Goal: Task Accomplishment & Management: Use online tool/utility

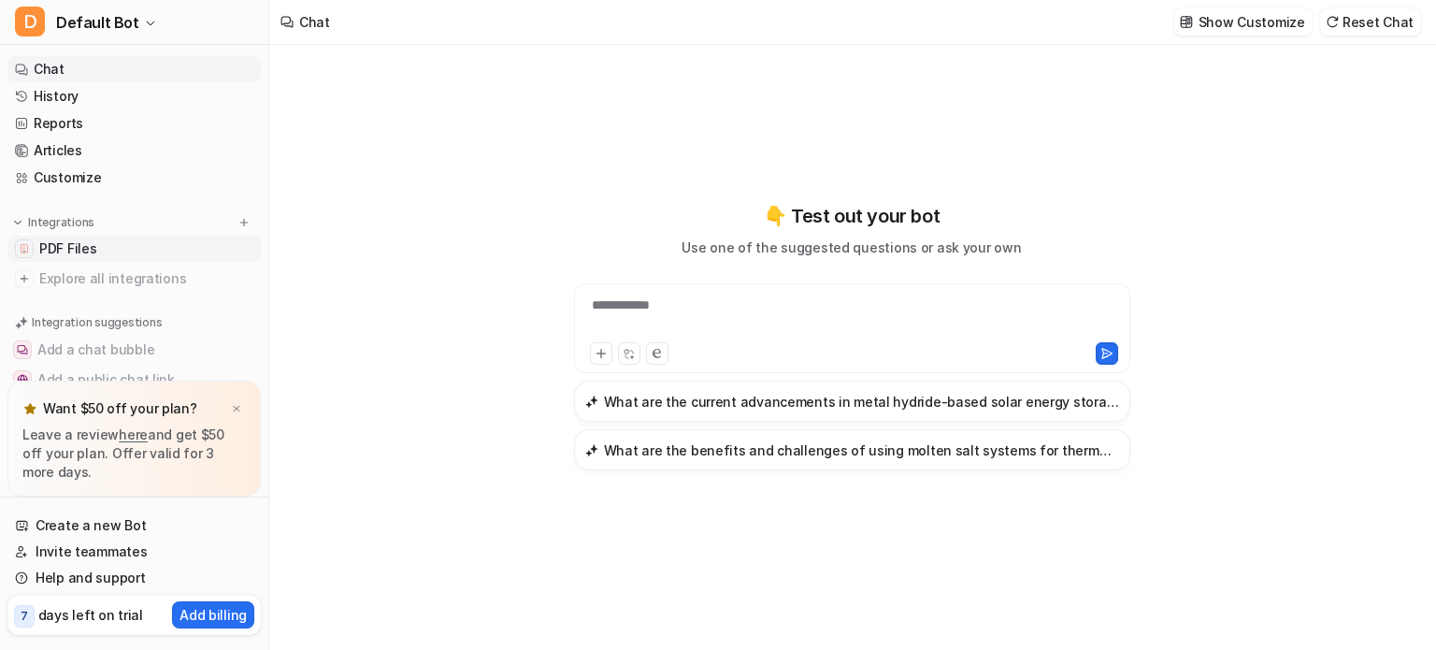
click at [90, 254] on span "PDF Files" at bounding box center [67, 248] width 57 height 19
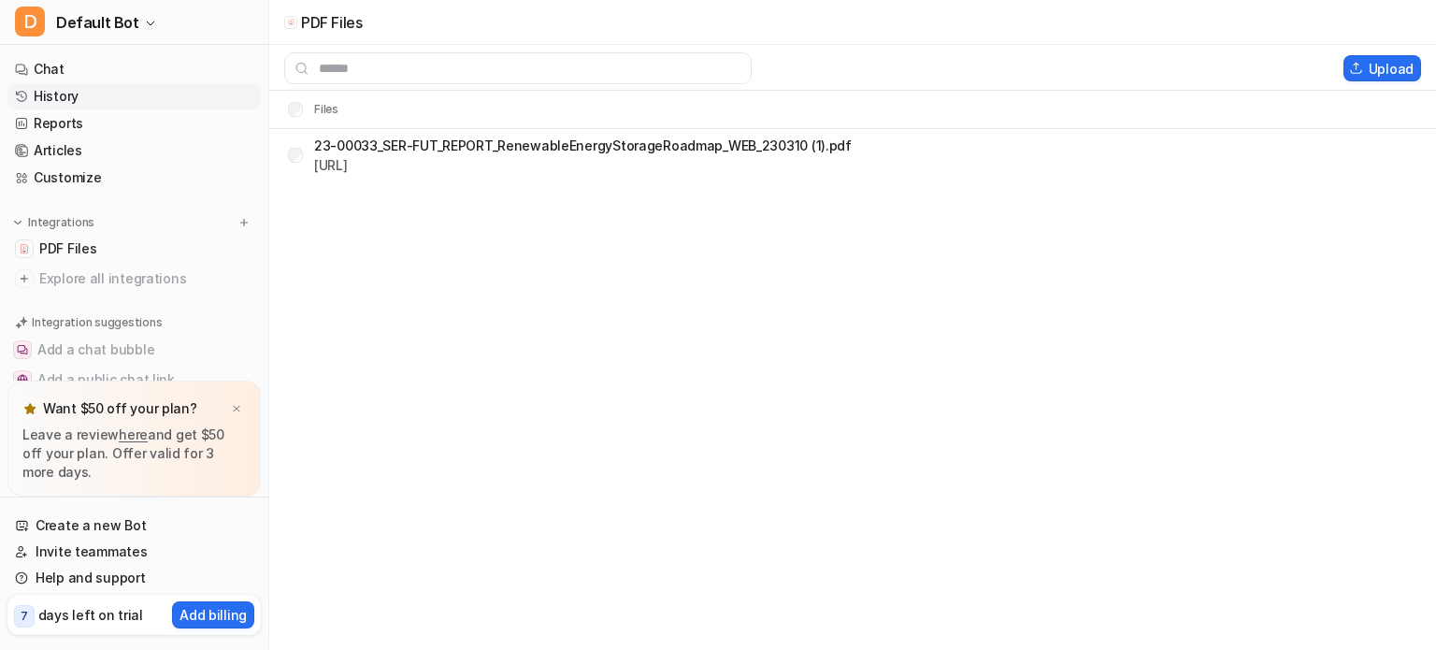
click at [108, 96] on link "History" at bounding box center [133, 96] width 253 height 26
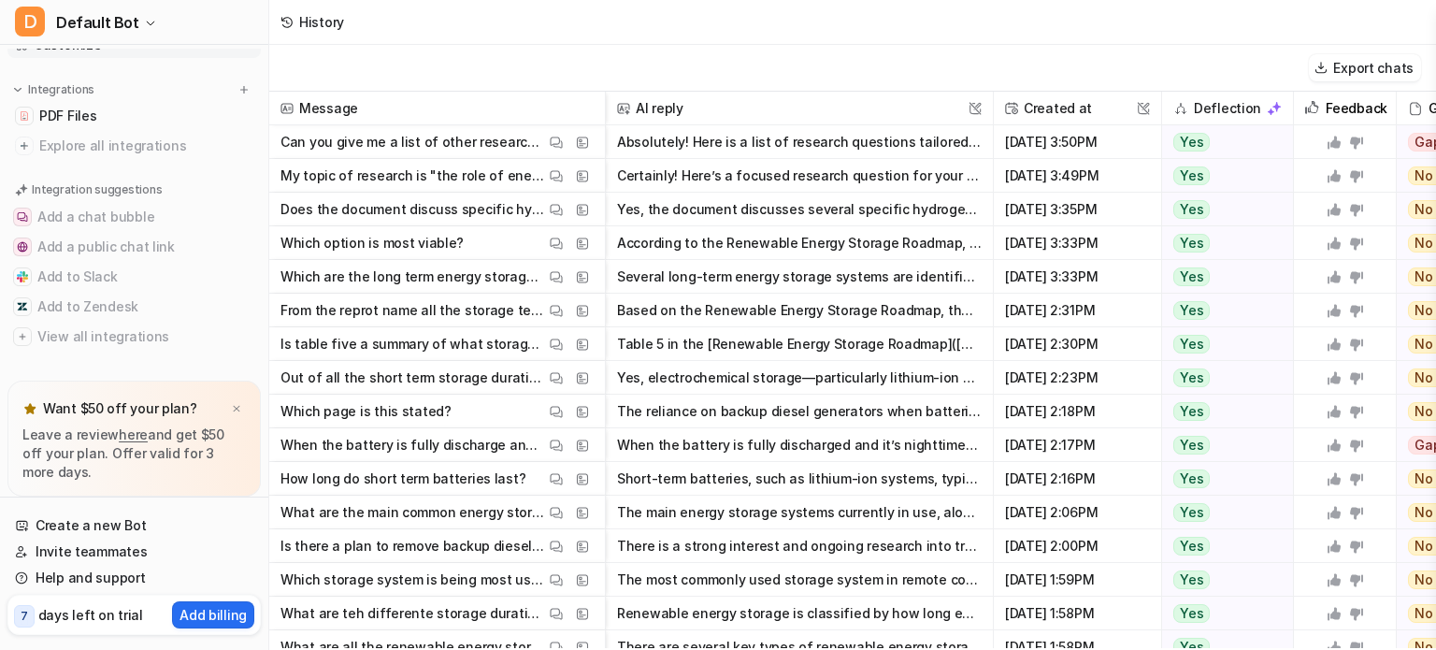
scroll to position [133, 0]
click at [319, 135] on p "Can you give me a list of other research questions? Ones for comparative and on…" at bounding box center [412, 142] width 265 height 34
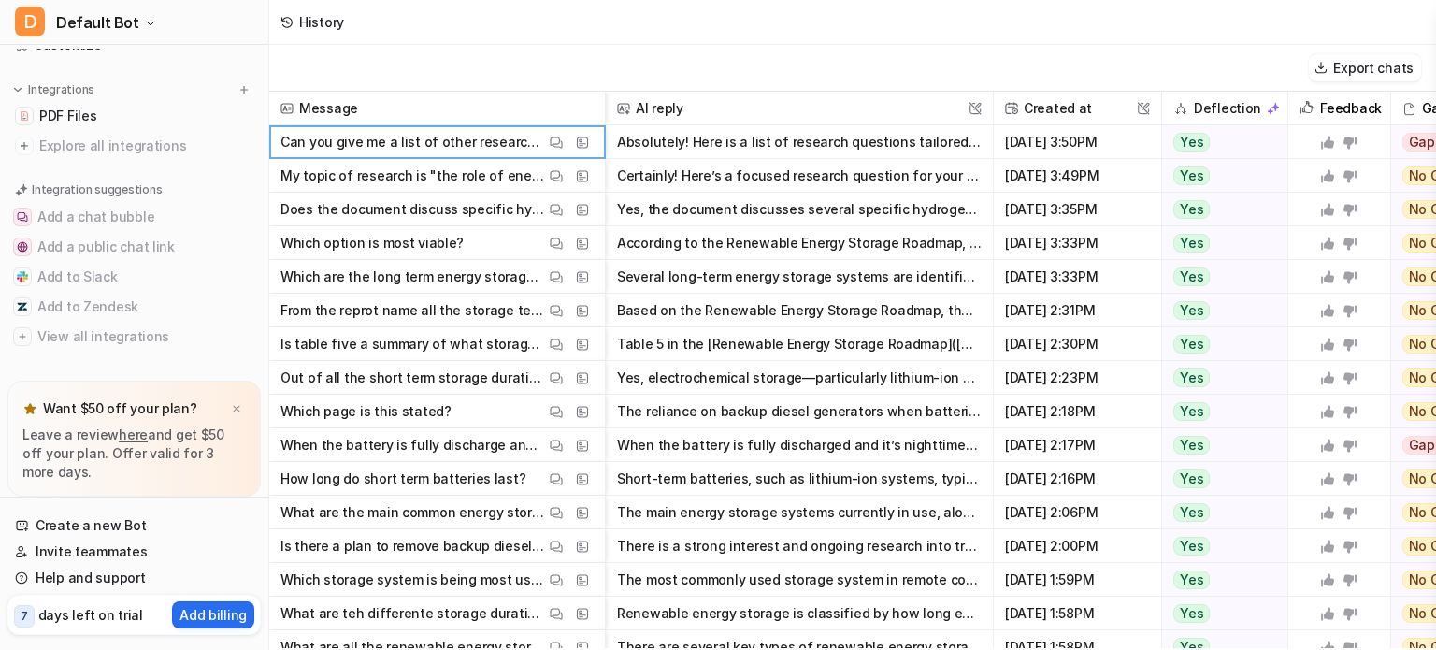
click at [381, 149] on p "Can you give me a list of other research questions? Ones for comparative and on…" at bounding box center [412, 142] width 265 height 34
click at [720, 146] on button "Absolutely! Here is a list of research questions tailored to your topic, separa…" at bounding box center [799, 142] width 365 height 34
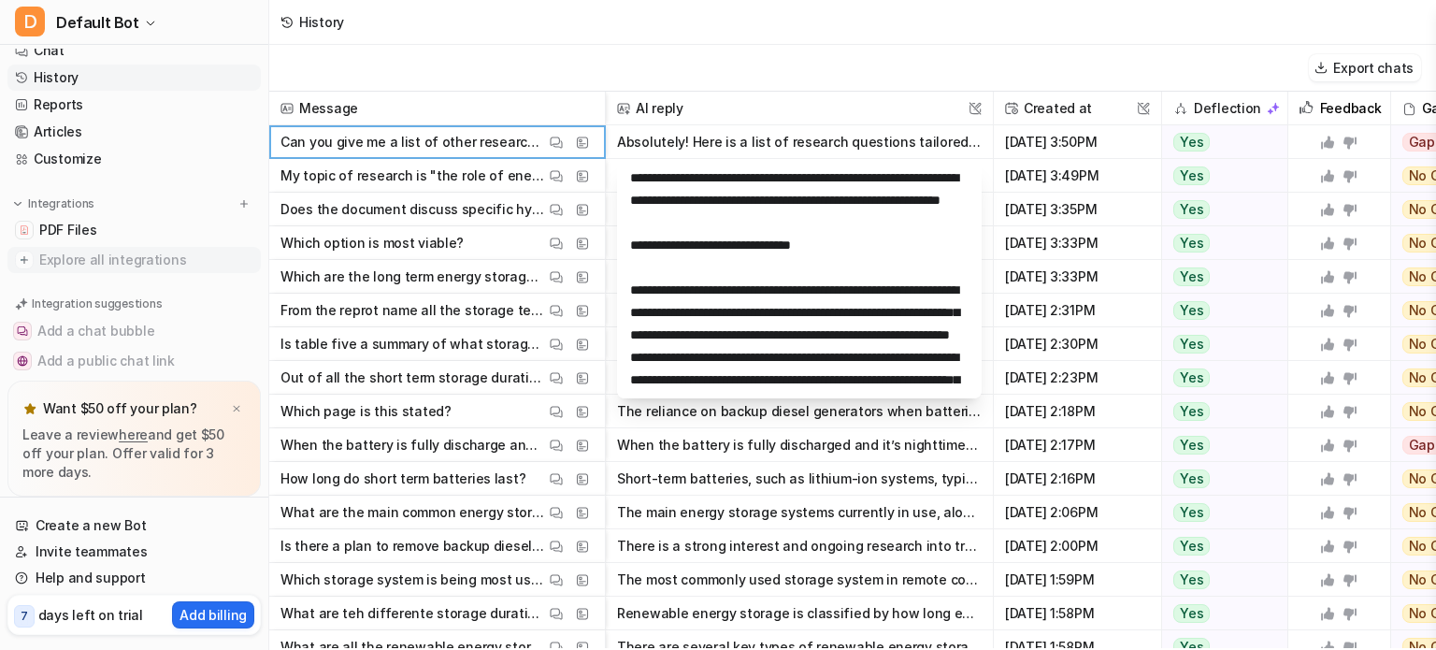
scroll to position [17, 0]
click at [105, 237] on link "PDF Files" at bounding box center [133, 232] width 253 height 26
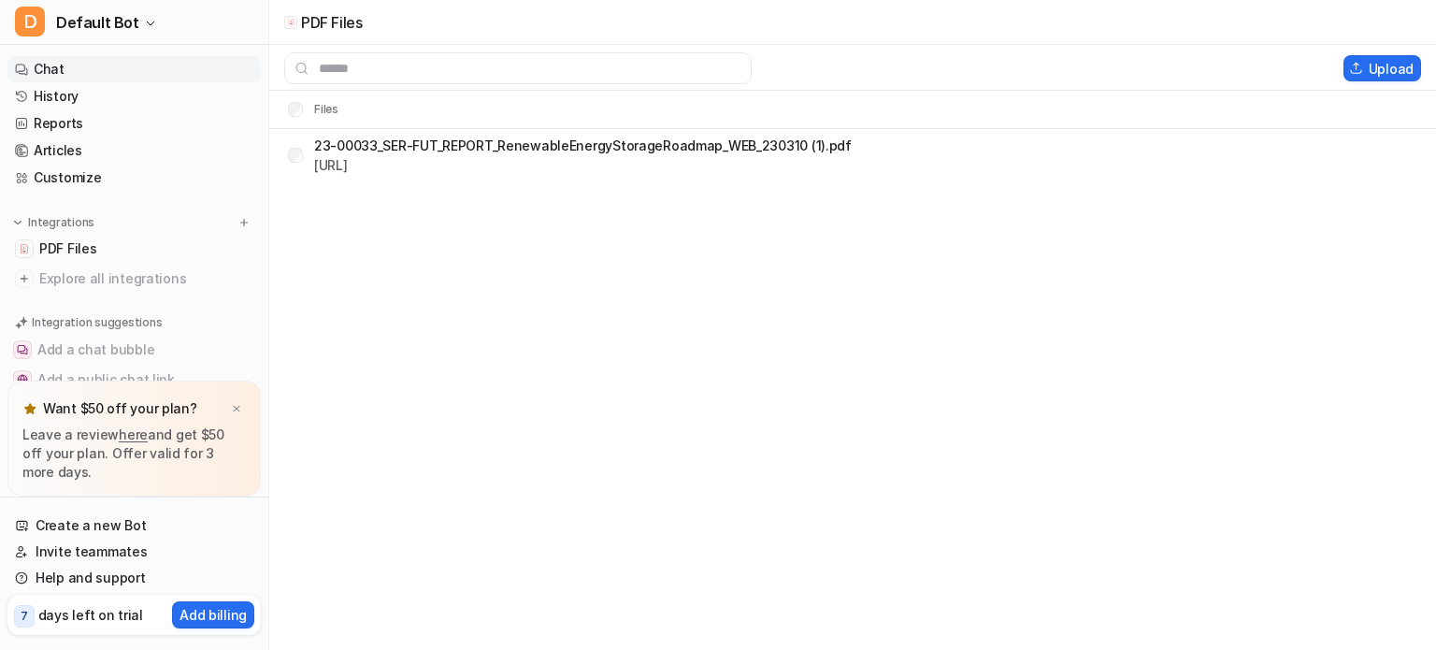
click at [93, 73] on link "Chat" at bounding box center [133, 69] width 253 height 26
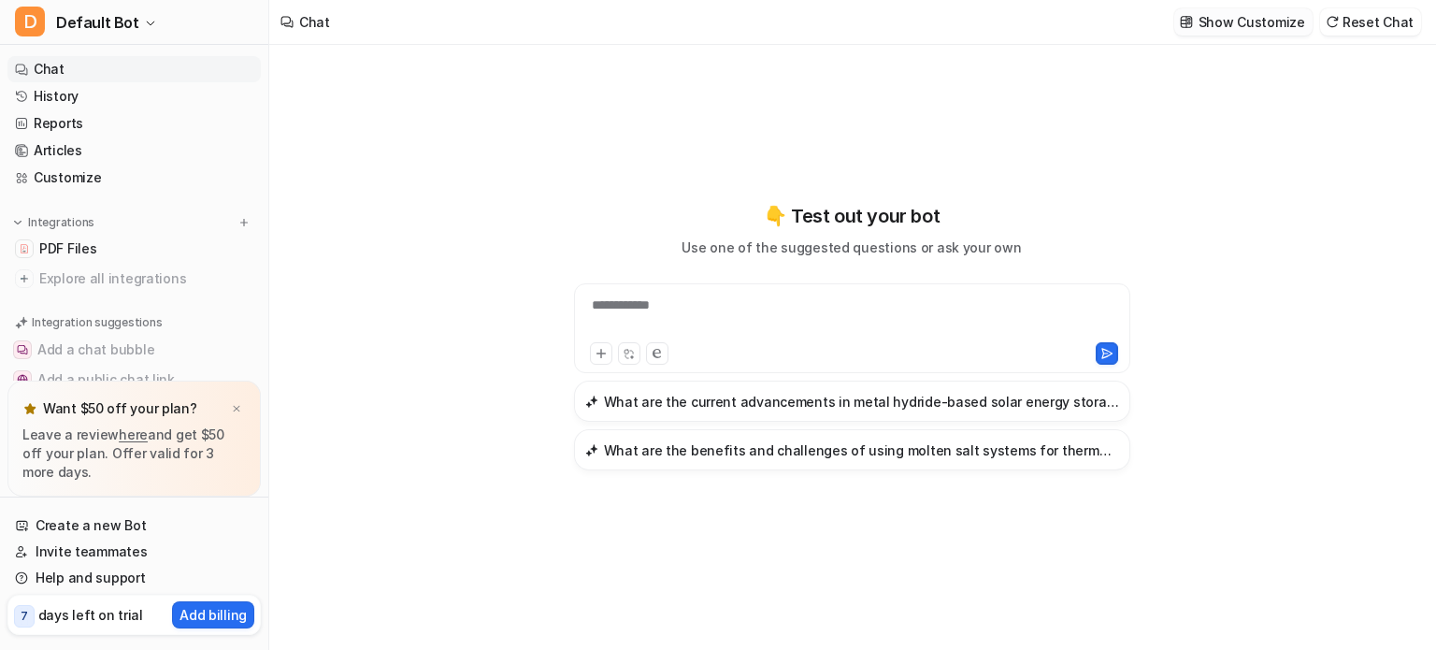
click at [1287, 20] on p "Show Customize" at bounding box center [1252, 22] width 107 height 20
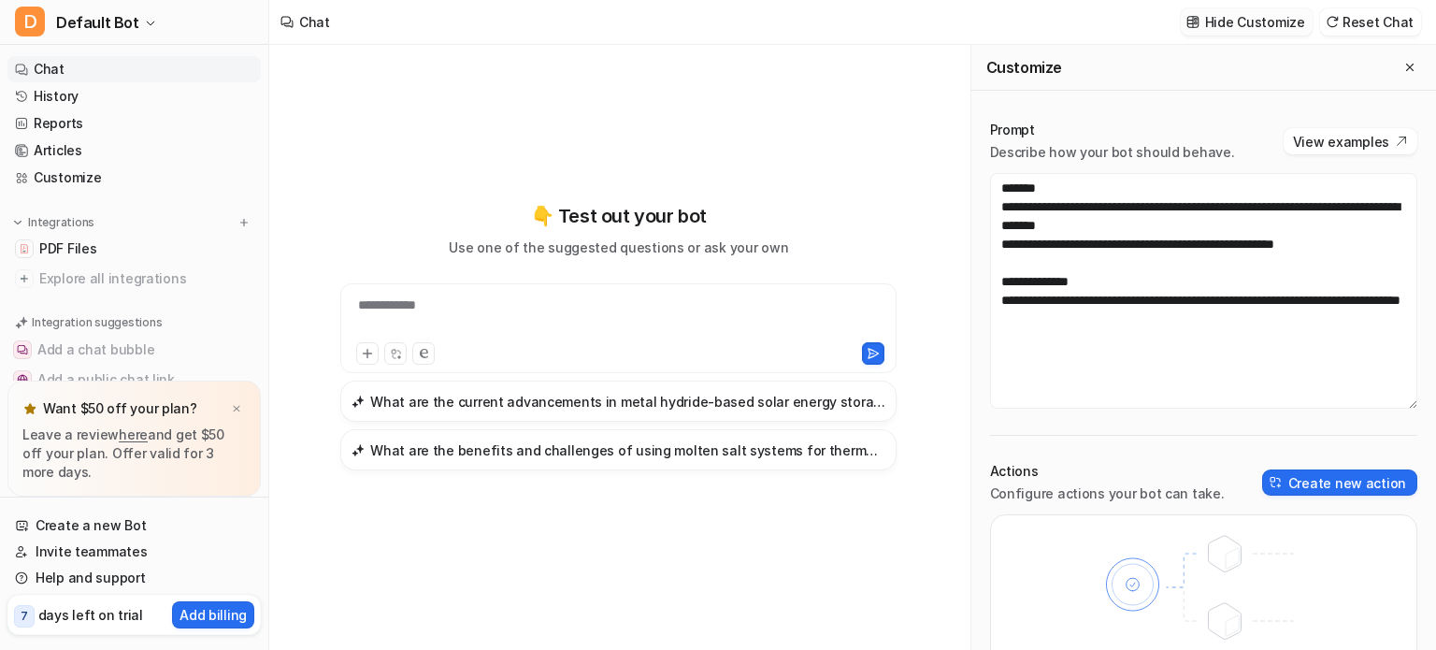
click at [1233, 21] on p "Hide Customize" at bounding box center [1255, 22] width 100 height 20
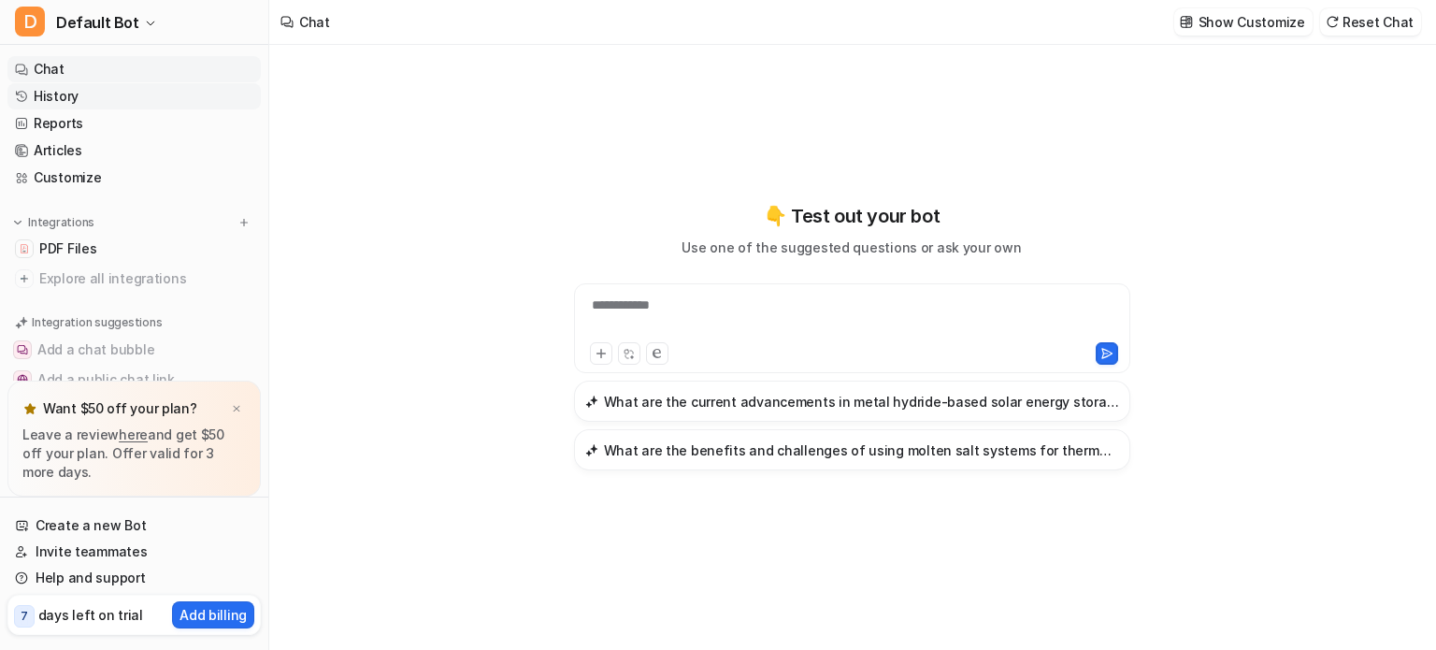
click at [51, 100] on link "History" at bounding box center [133, 96] width 253 height 26
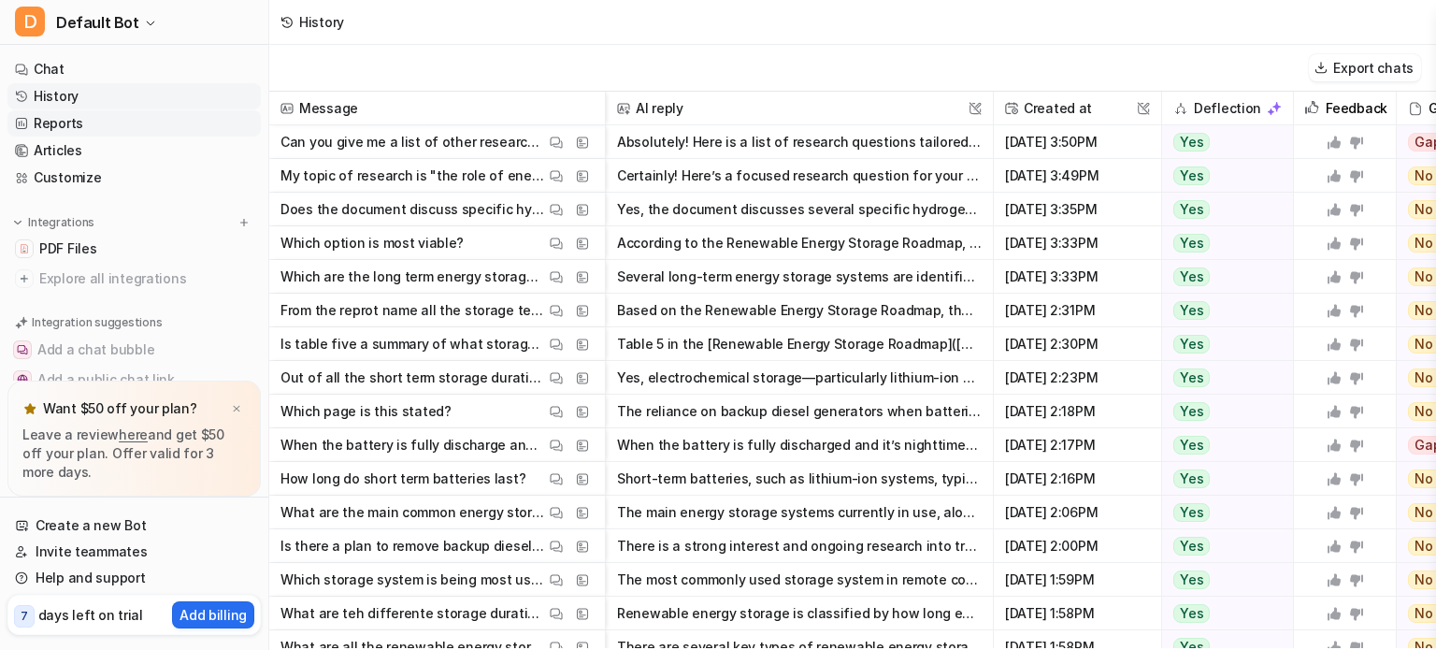
click at [58, 128] on link "Reports" at bounding box center [133, 123] width 253 height 26
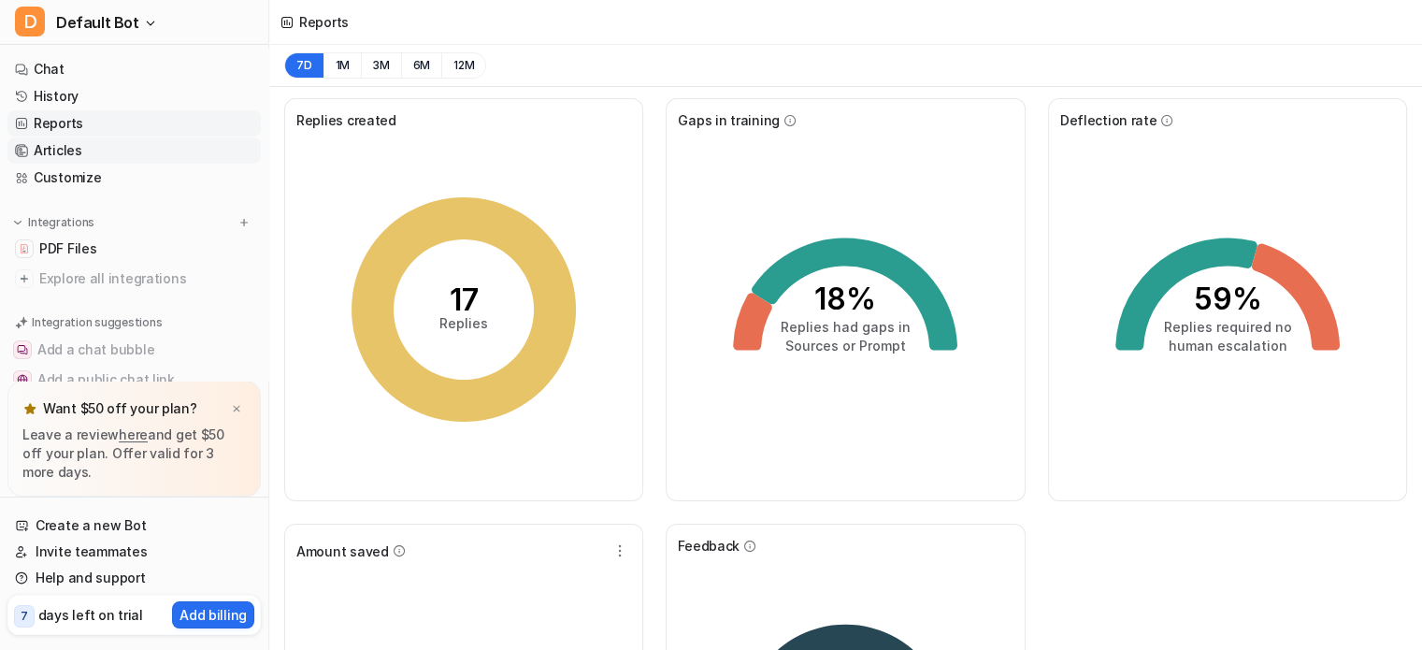
click at [60, 148] on link "Articles" at bounding box center [133, 150] width 253 height 26
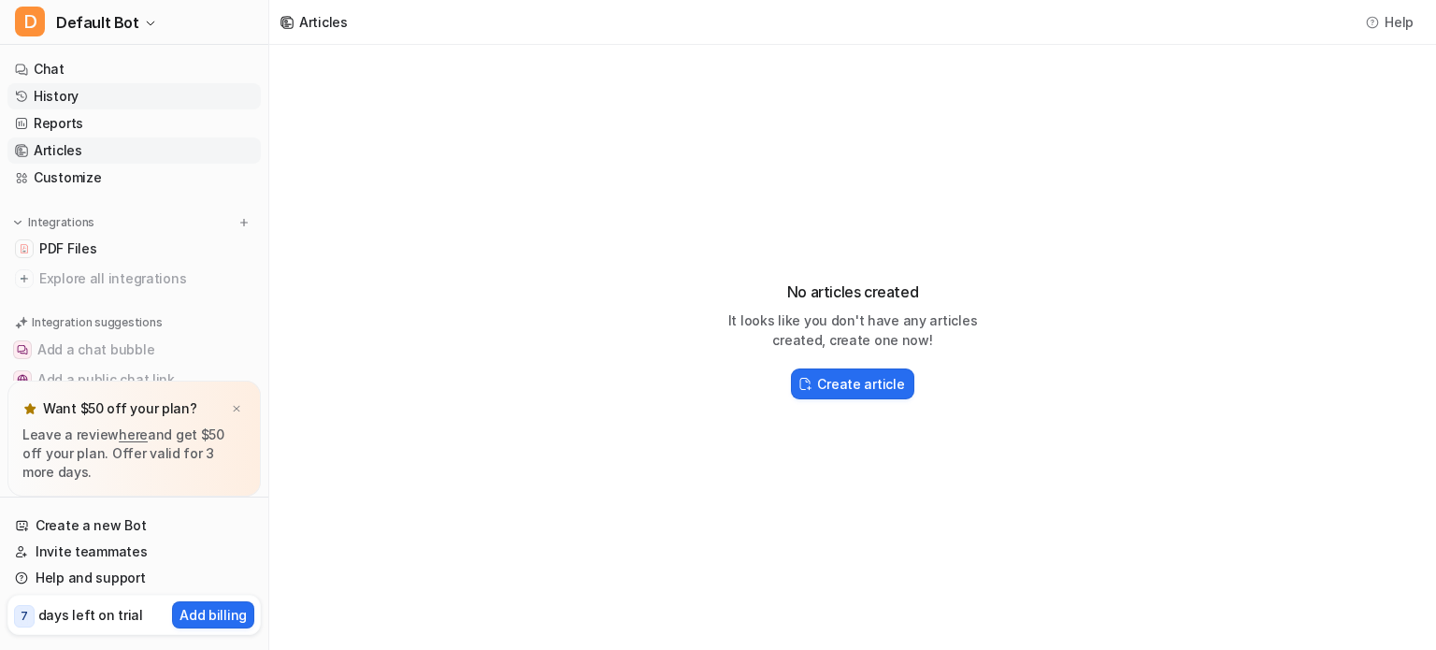
click at [93, 100] on link "History" at bounding box center [133, 96] width 253 height 26
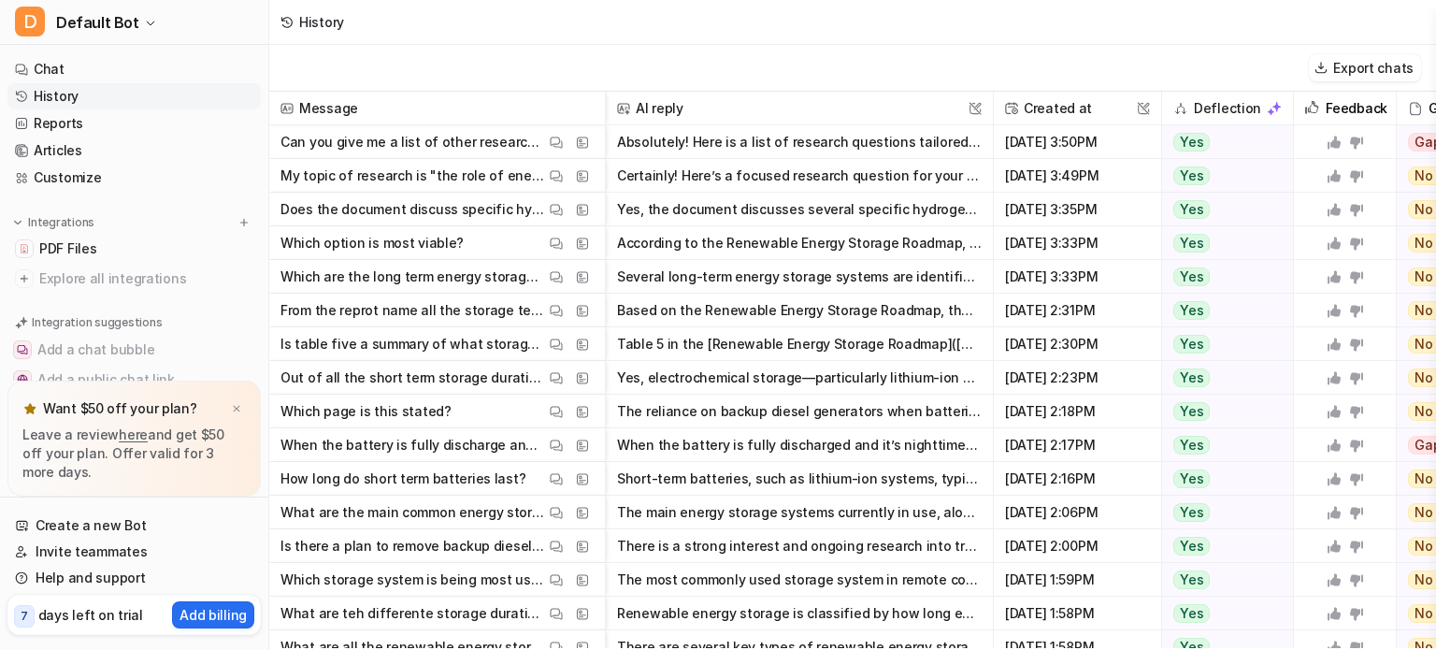
click at [430, 140] on p "Can you give me a list of other research questions? Ones for comparative and on…" at bounding box center [412, 142] width 265 height 34
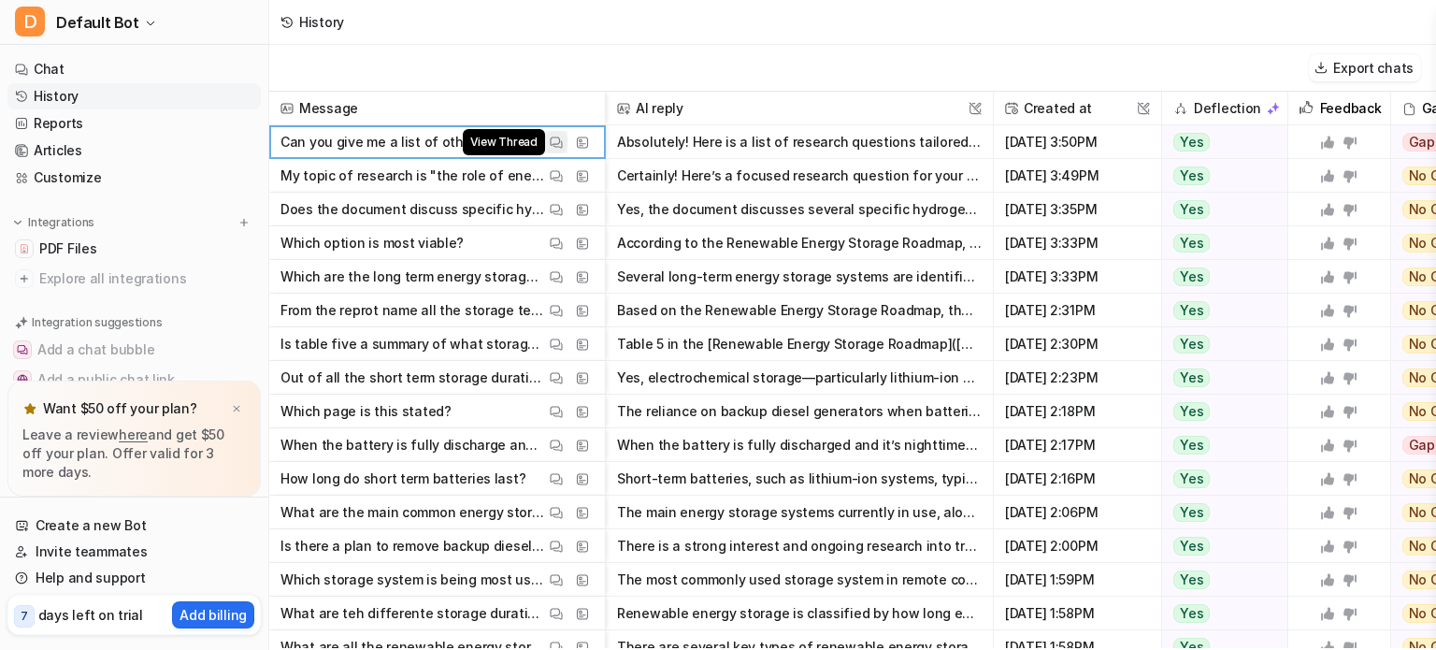
click at [558, 145] on img at bounding box center [556, 143] width 13 height 14
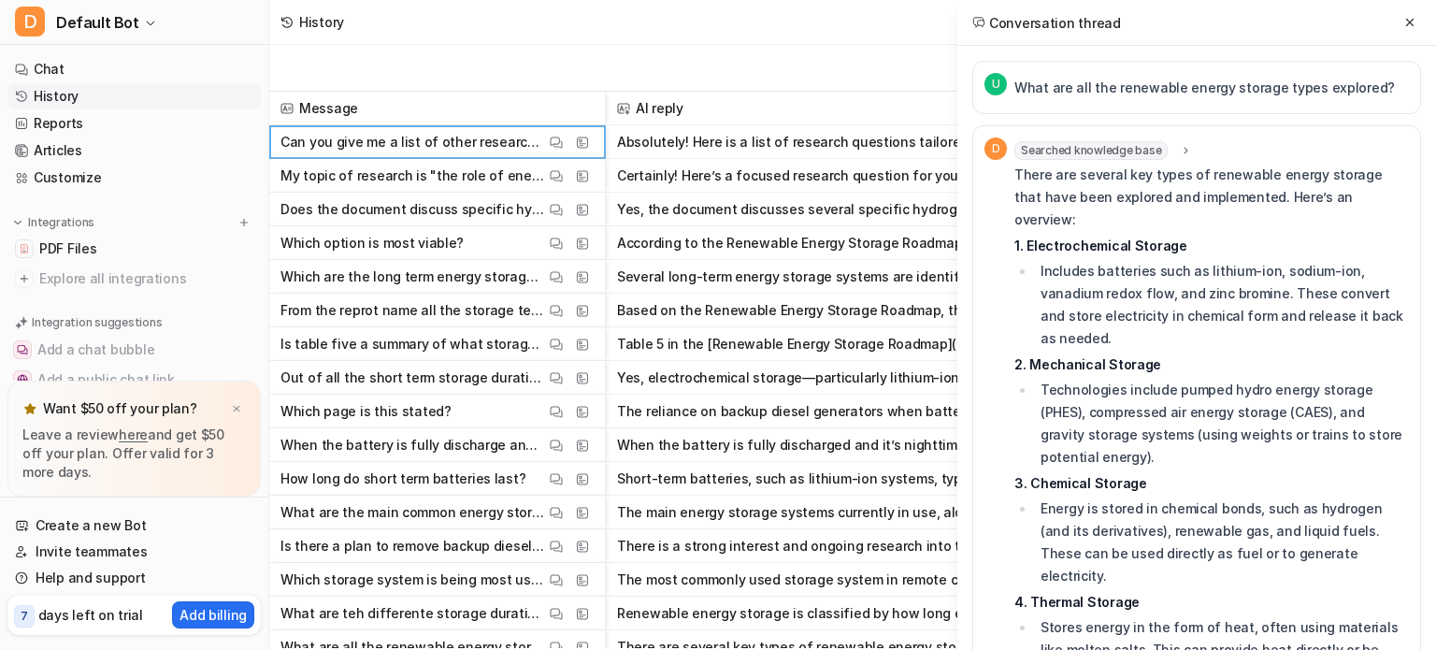
click at [846, 29] on div "History" at bounding box center [852, 22] width 1167 height 45
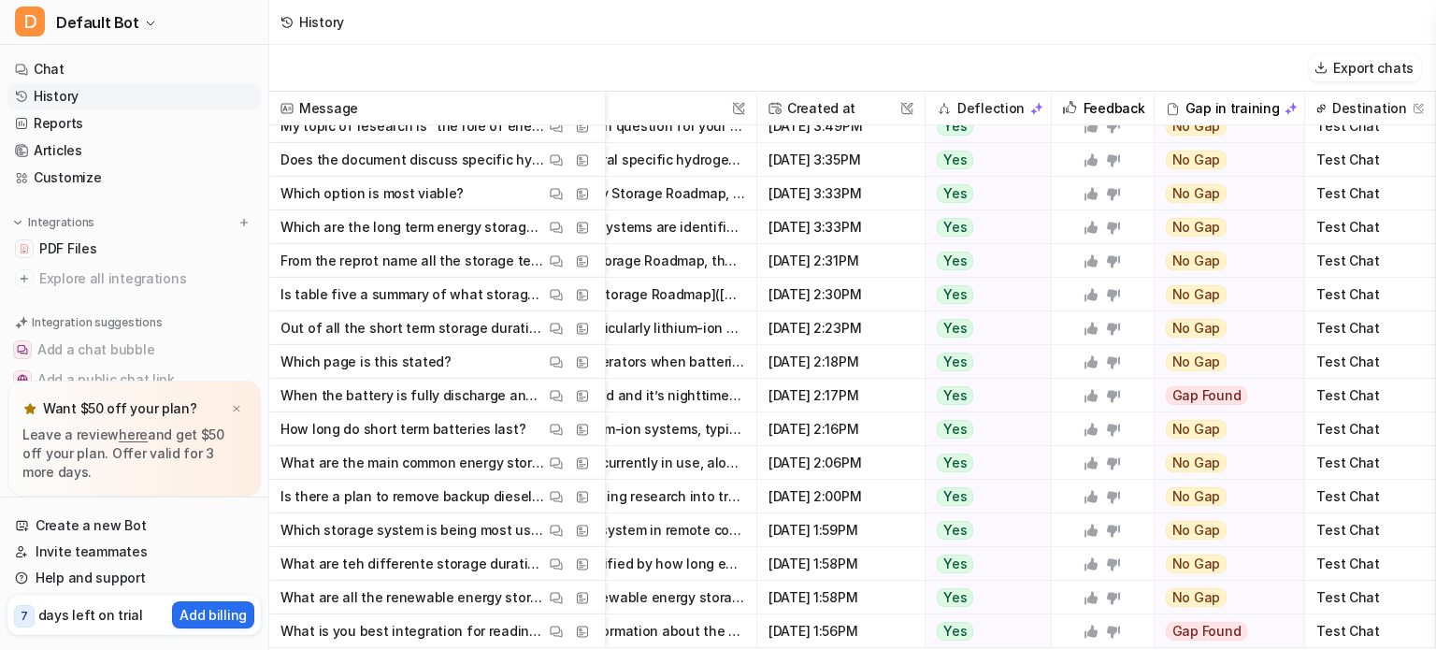
scroll to position [0, 251]
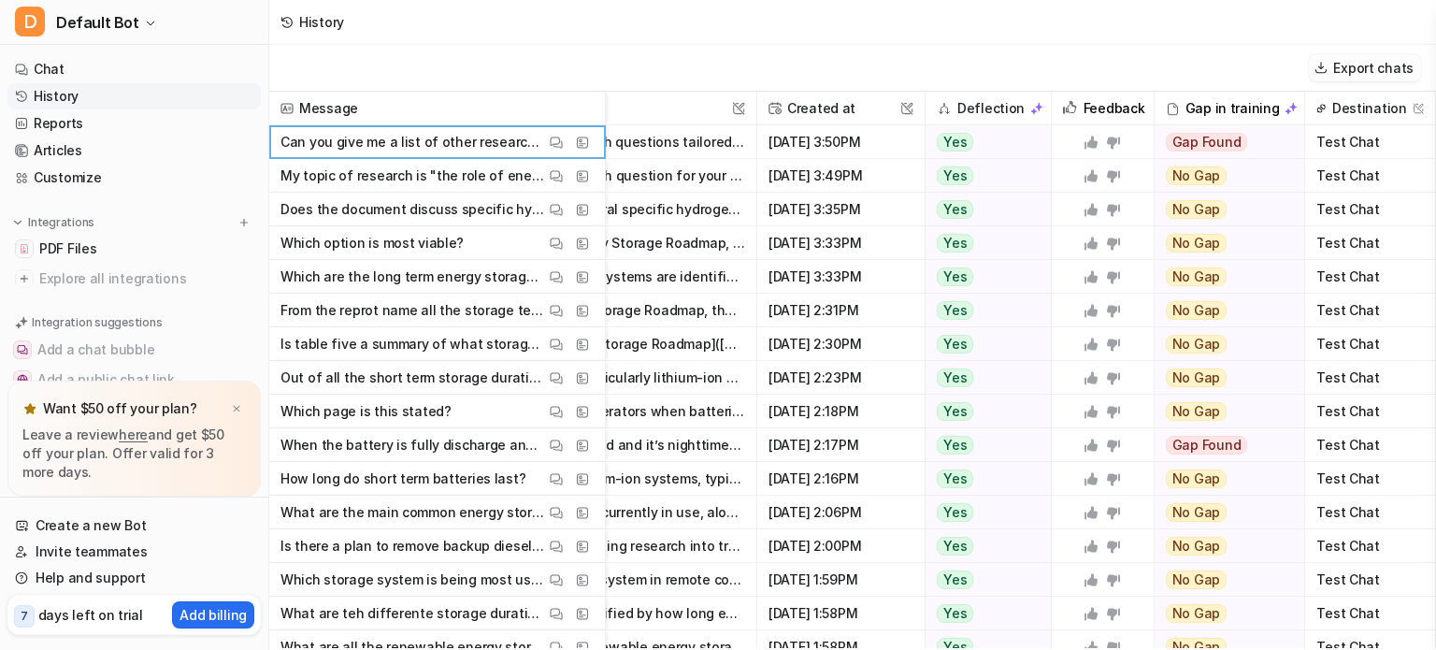
click at [1374, 75] on button "Export chats" at bounding box center [1365, 67] width 112 height 27
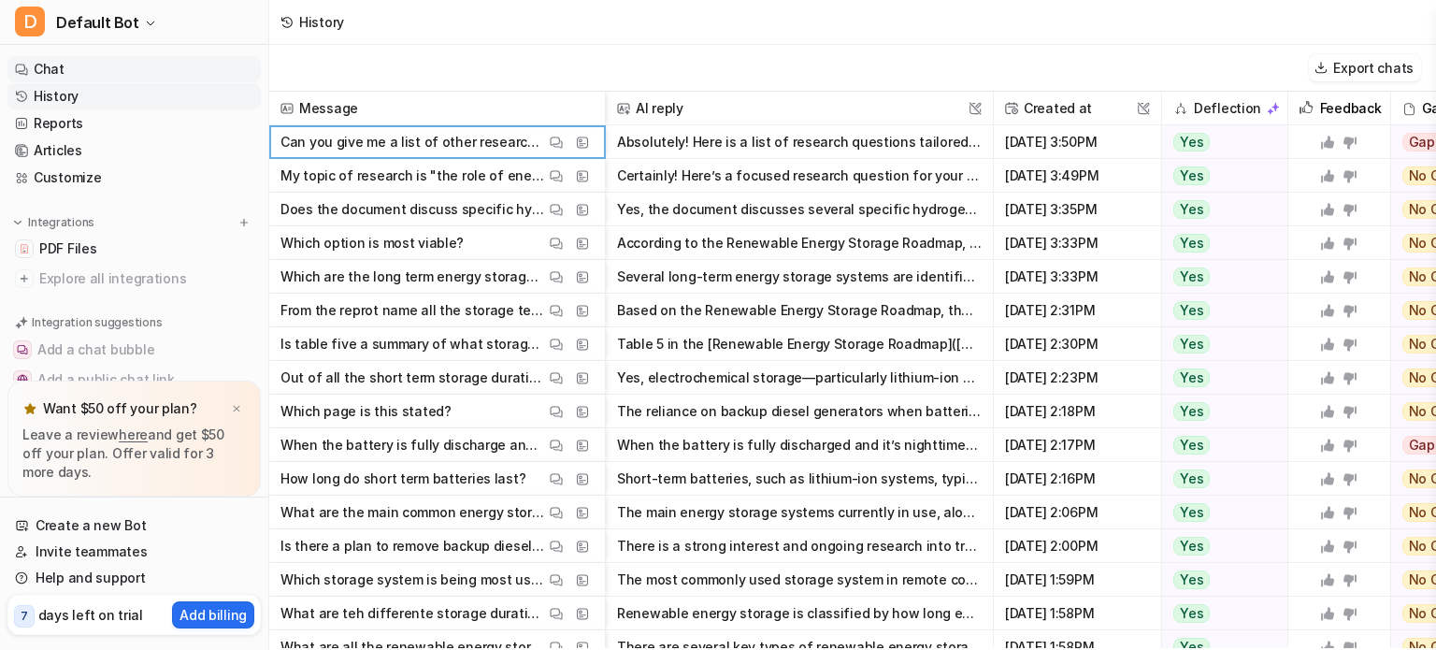
click at [71, 73] on link "Chat" at bounding box center [133, 69] width 253 height 26
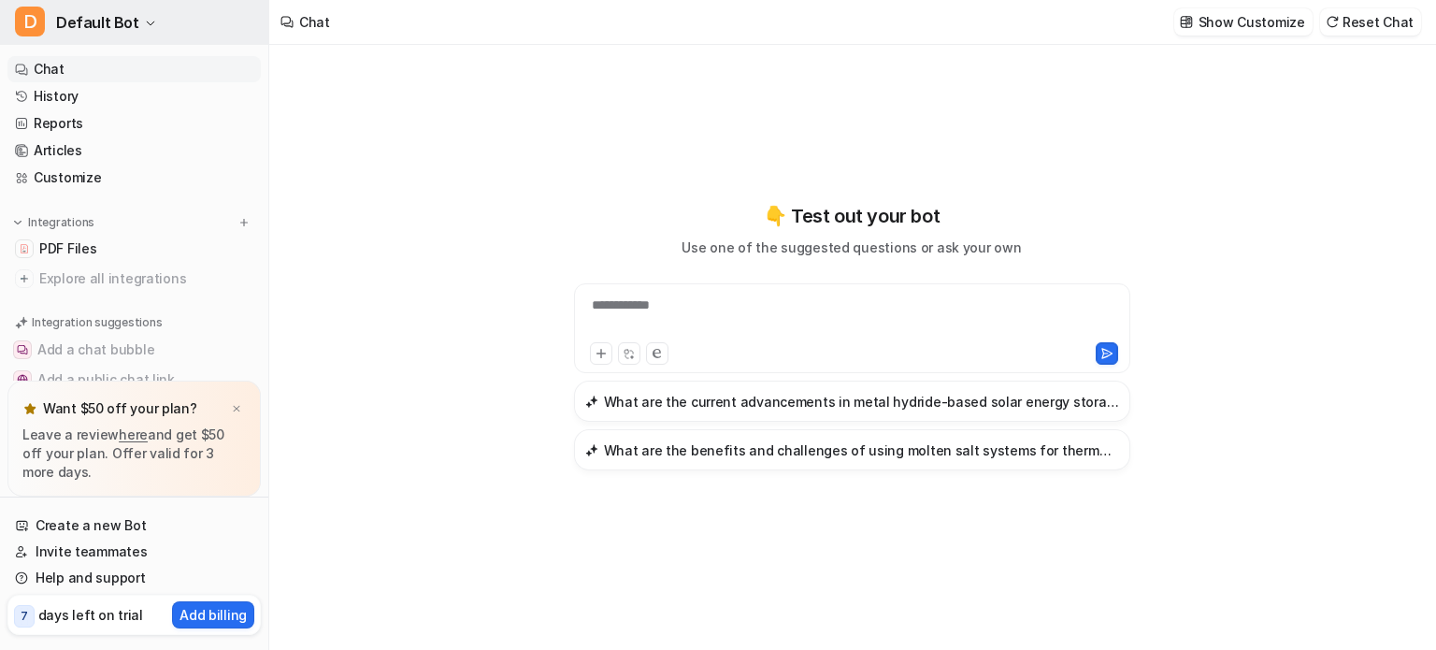
click at [145, 21] on icon "button" at bounding box center [150, 23] width 11 height 11
click at [714, 316] on div "**********" at bounding box center [852, 316] width 547 height 43
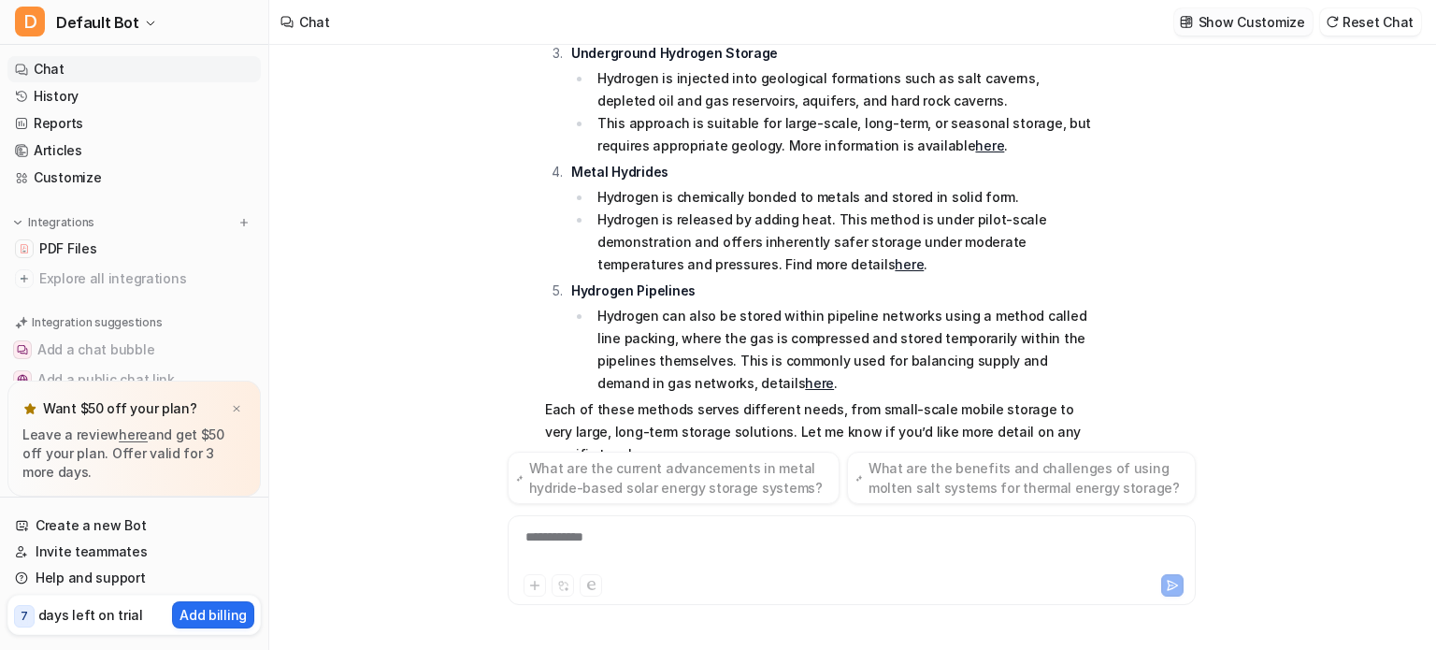
scroll to position [593, 0]
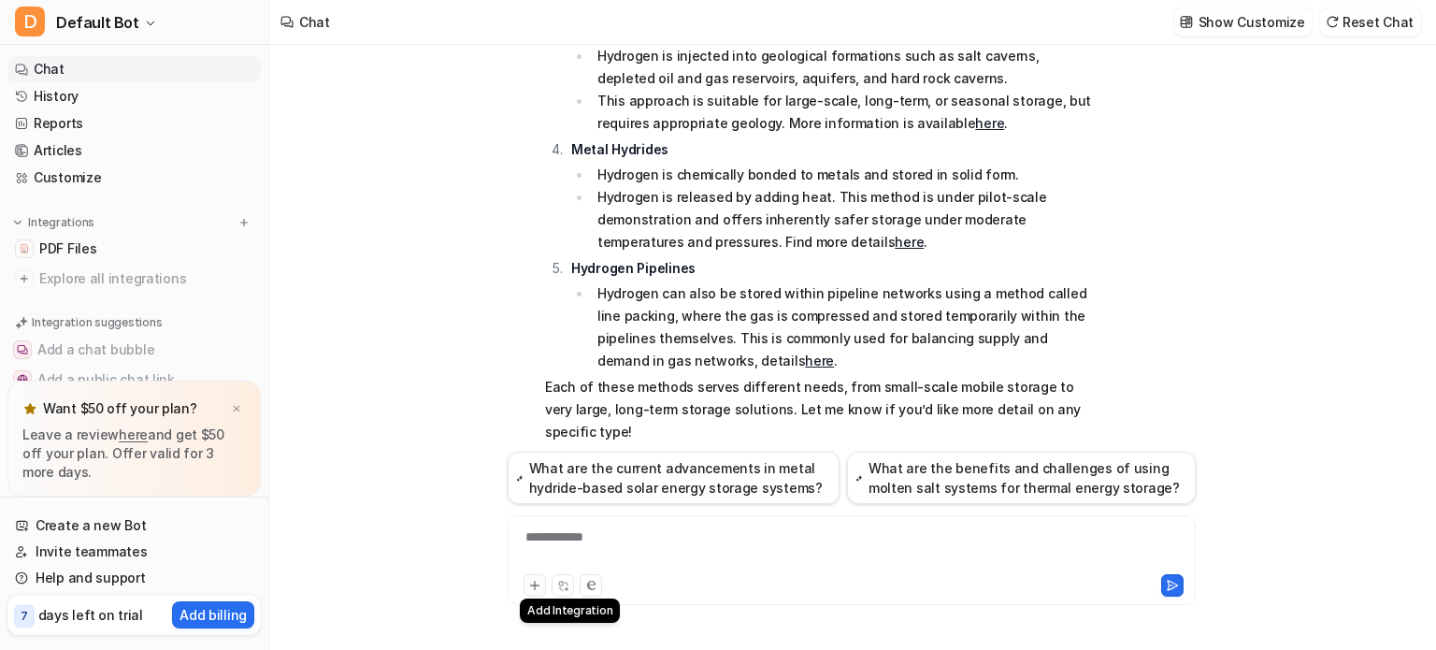
click at [536, 590] on icon at bounding box center [534, 585] width 13 height 13
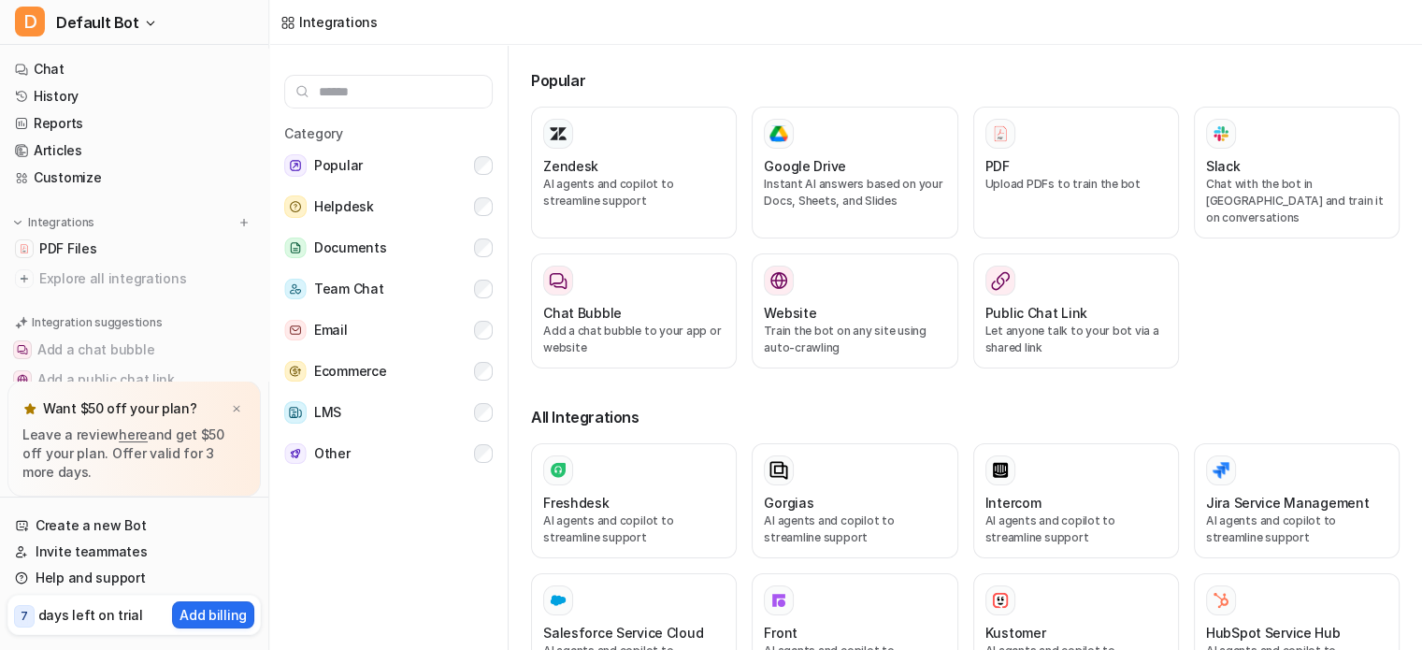
click at [536, 590] on button "Salesforce Service Cloud AI agents and copilot to streamline support" at bounding box center [634, 630] width 206 height 115
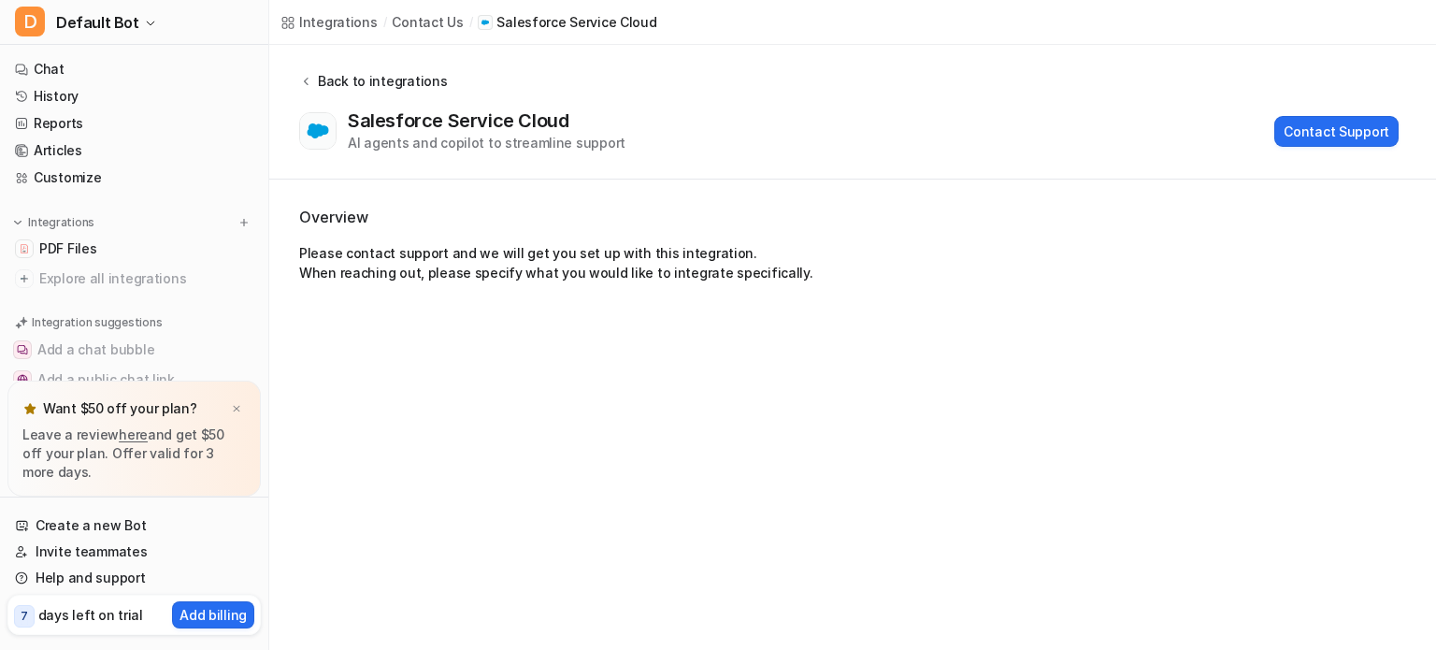
click at [316, 79] on div "Back to integrations" at bounding box center [379, 81] width 135 height 20
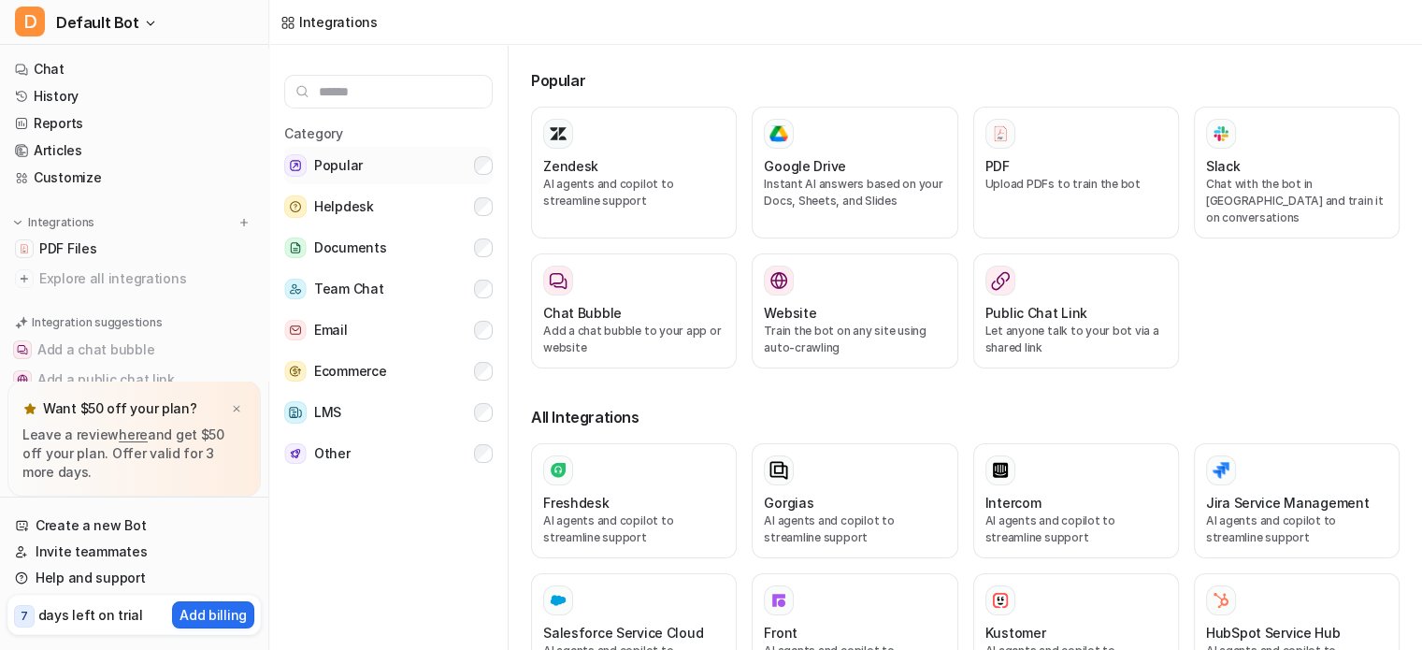
click at [352, 160] on span "Popular" at bounding box center [338, 165] width 49 height 22
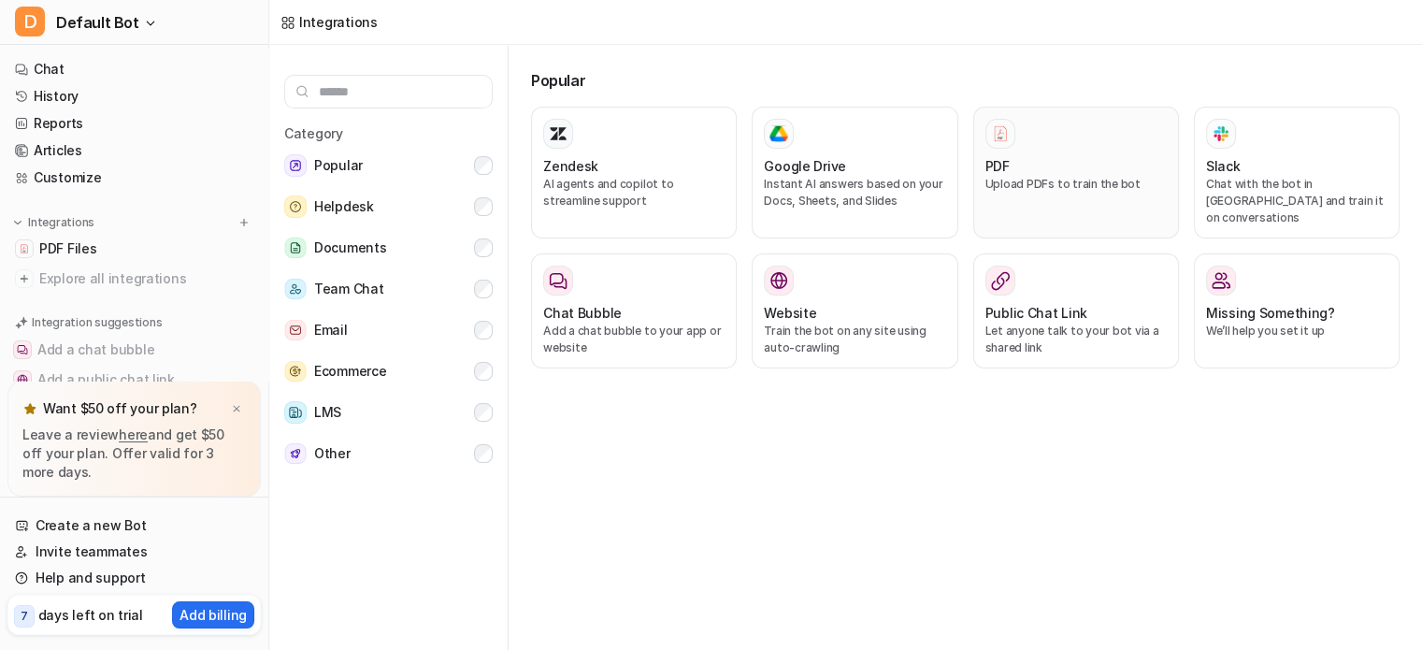
click at [1077, 171] on div "PDF" at bounding box center [1075, 166] width 181 height 20
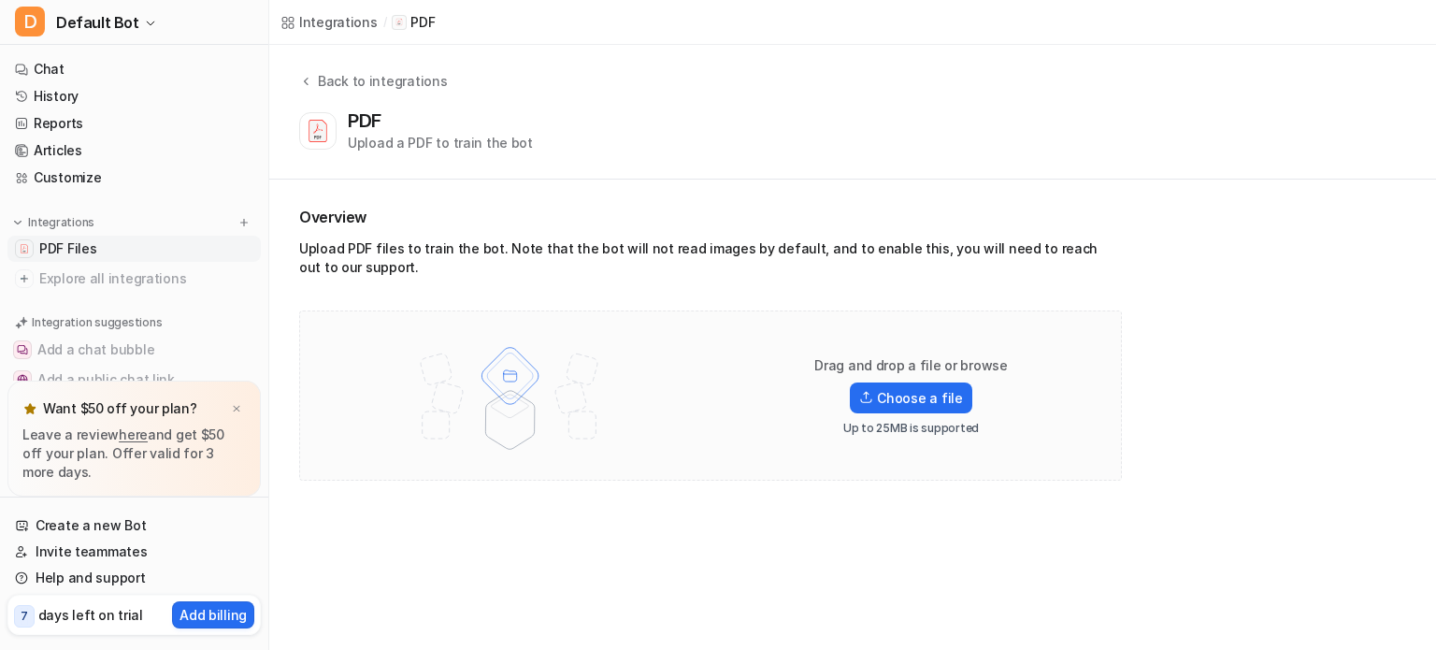
click at [132, 253] on link "PDF Files" at bounding box center [133, 249] width 253 height 26
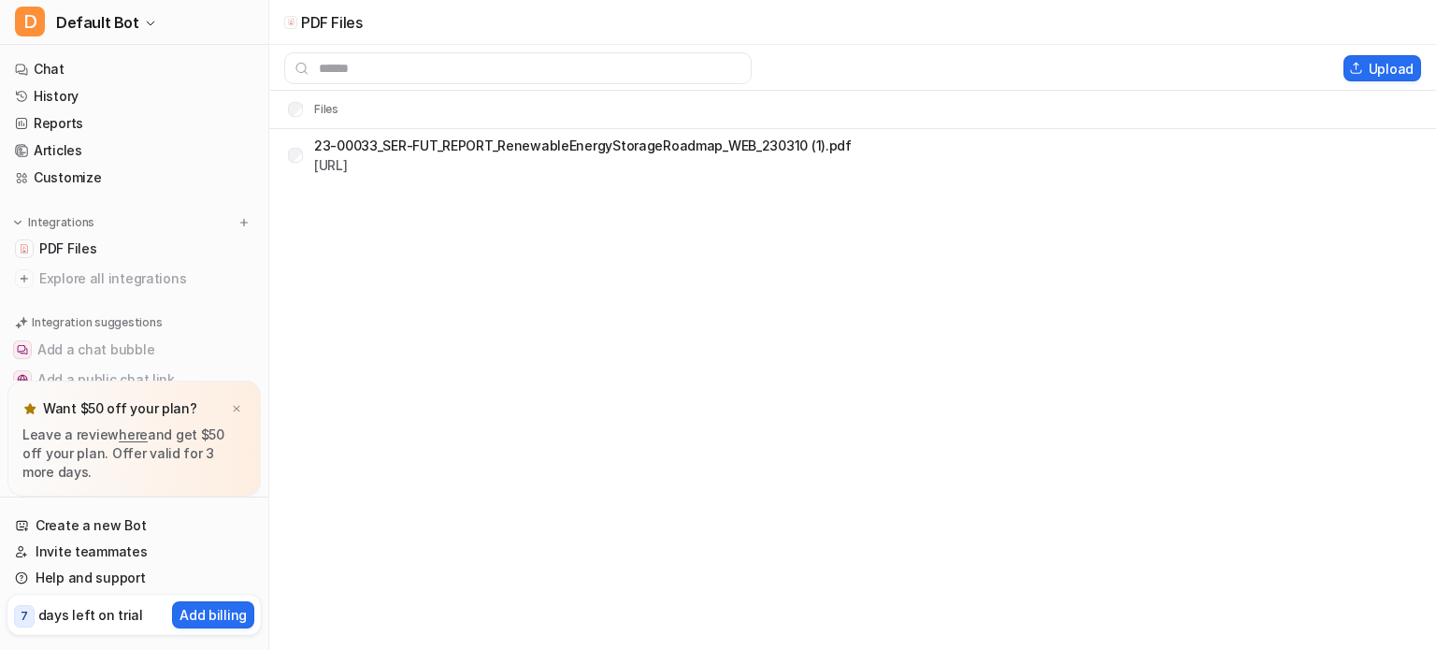
click at [393, 176] on td "23-00033_SER-FUT_REPORT_RenewableEnergyStorageRoadmap_WEB_230310 (1).pdf [URL]" at bounding box center [563, 155] width 580 height 45
click at [334, 169] on link "[URL]" at bounding box center [331, 165] width 34 height 16
click at [297, 145] on div "23-00033_SER-FUT_REPORT_RenewableEnergyStorageRoadmap_WEB_230310 (1).pdf [URL]" at bounding box center [570, 155] width 564 height 30
click at [1397, 66] on button "Upload" at bounding box center [1383, 68] width 78 height 26
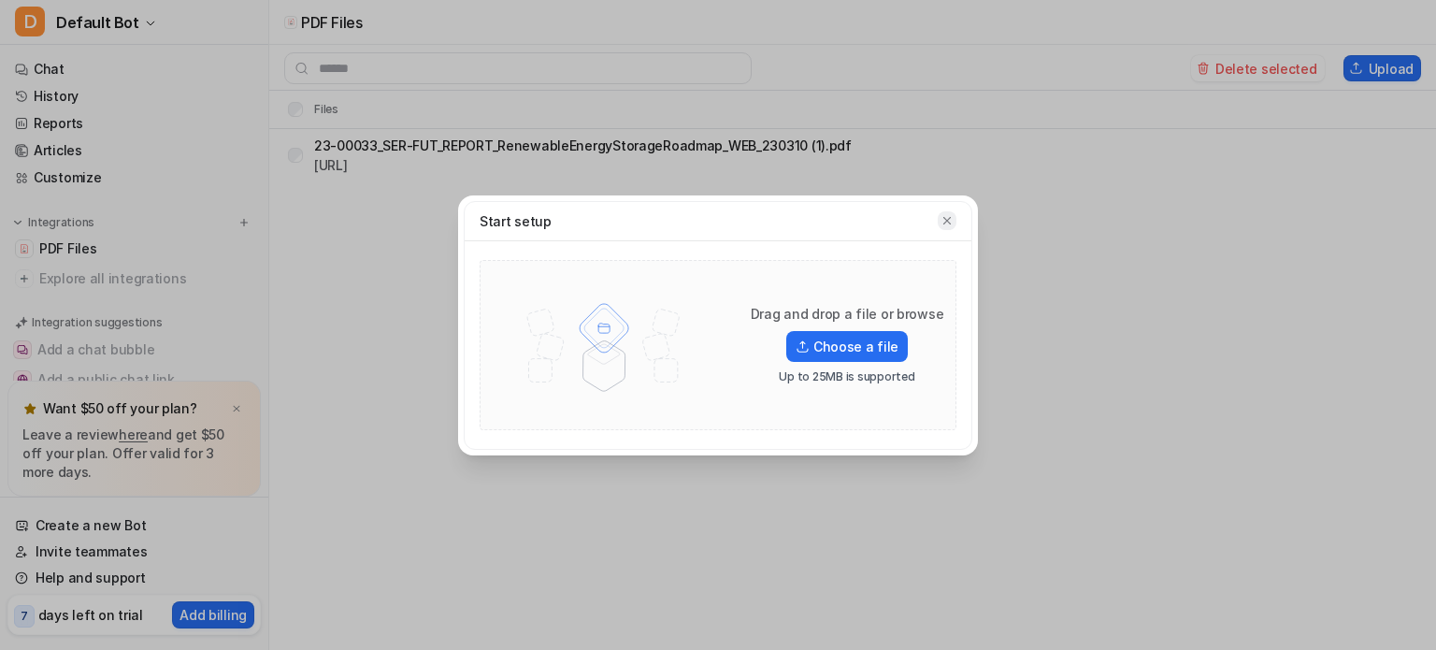
click at [949, 227] on button "button" at bounding box center [947, 220] width 19 height 19
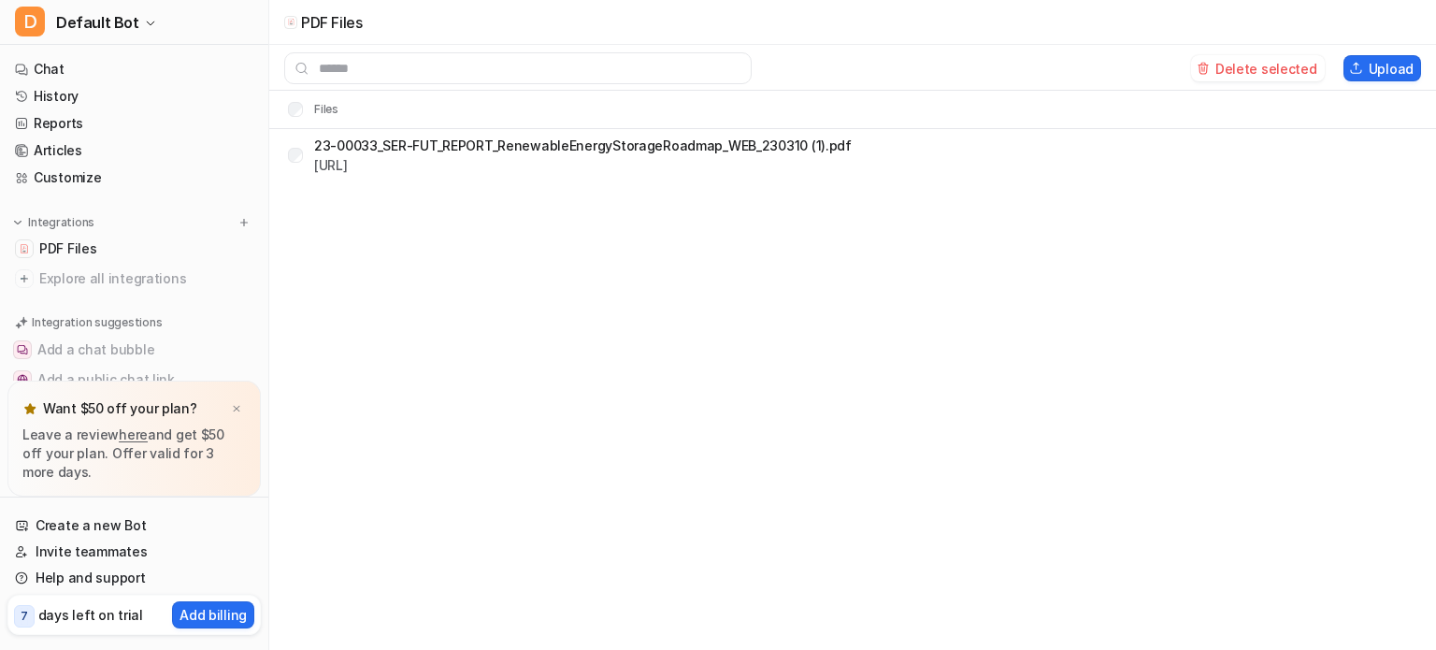
click at [545, 146] on p "23-00033_SER-FUT_REPORT_RenewableEnergyStorageRoadmap_WEB_230310 (1).pdf" at bounding box center [583, 146] width 538 height 20
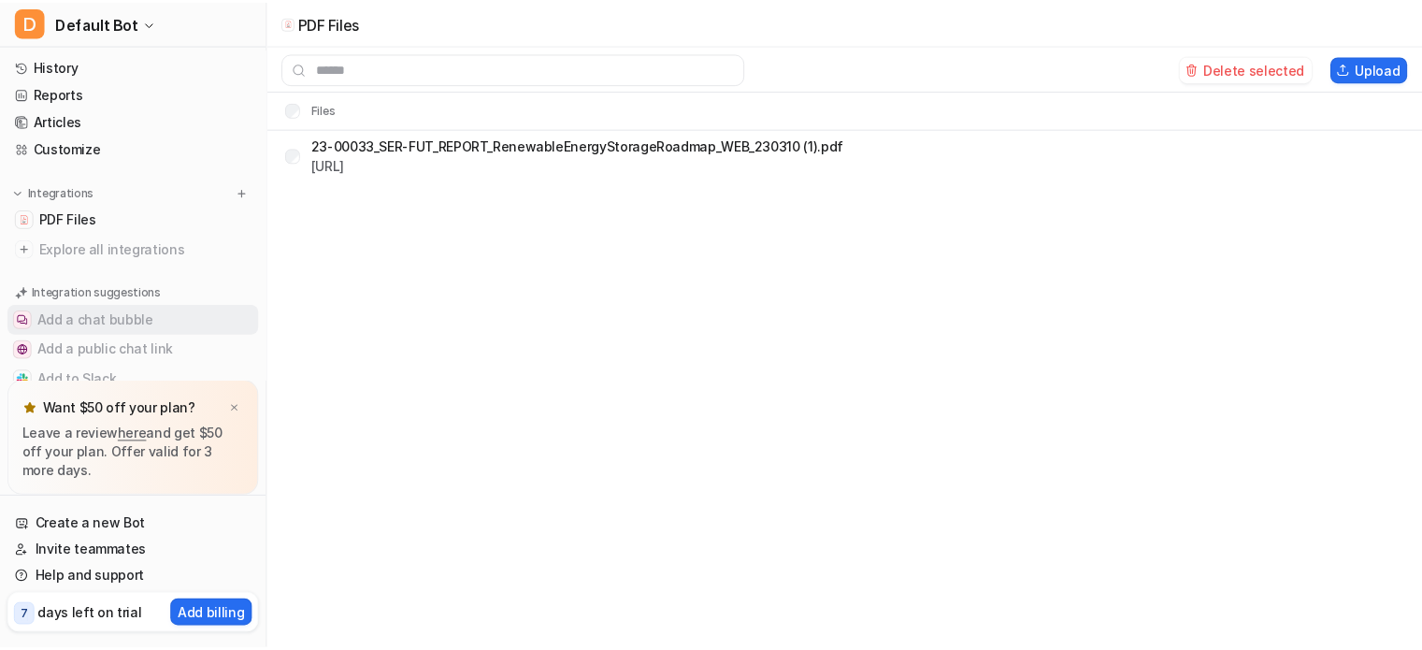
scroll to position [133, 0]
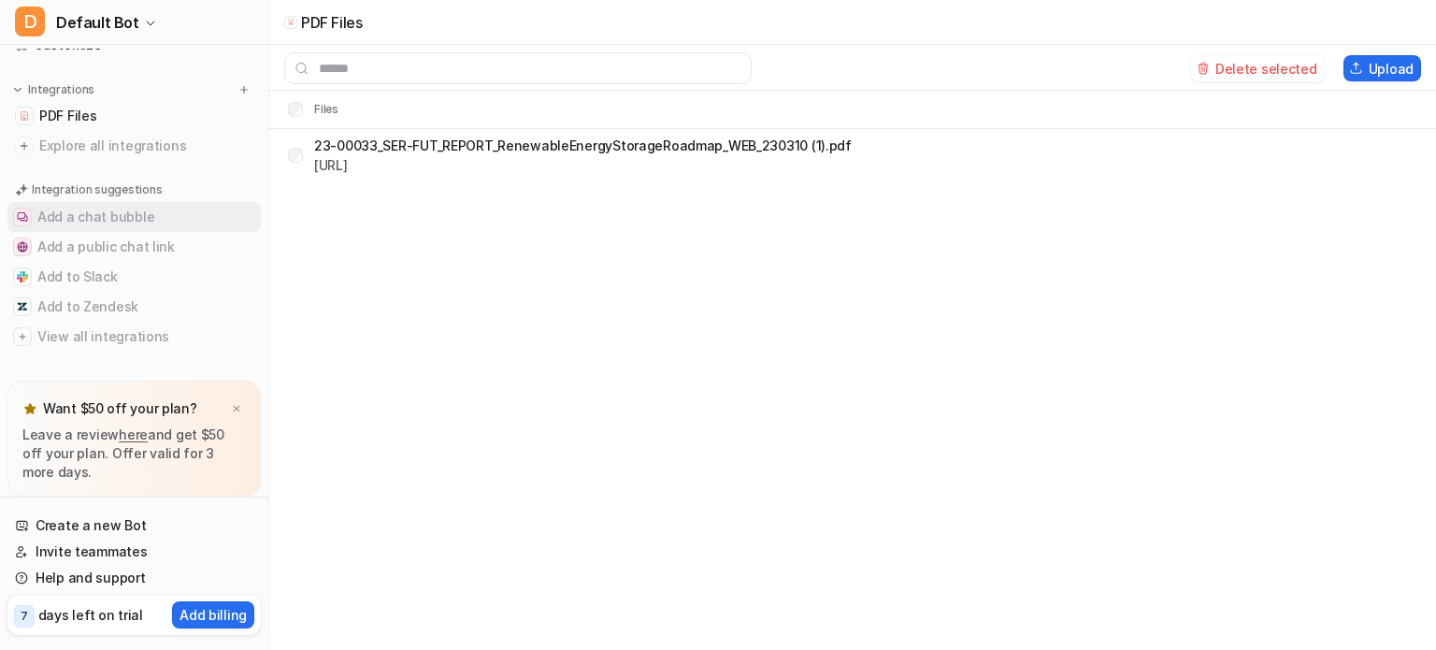
click at [125, 211] on button "Add a chat bubble" at bounding box center [133, 217] width 253 height 30
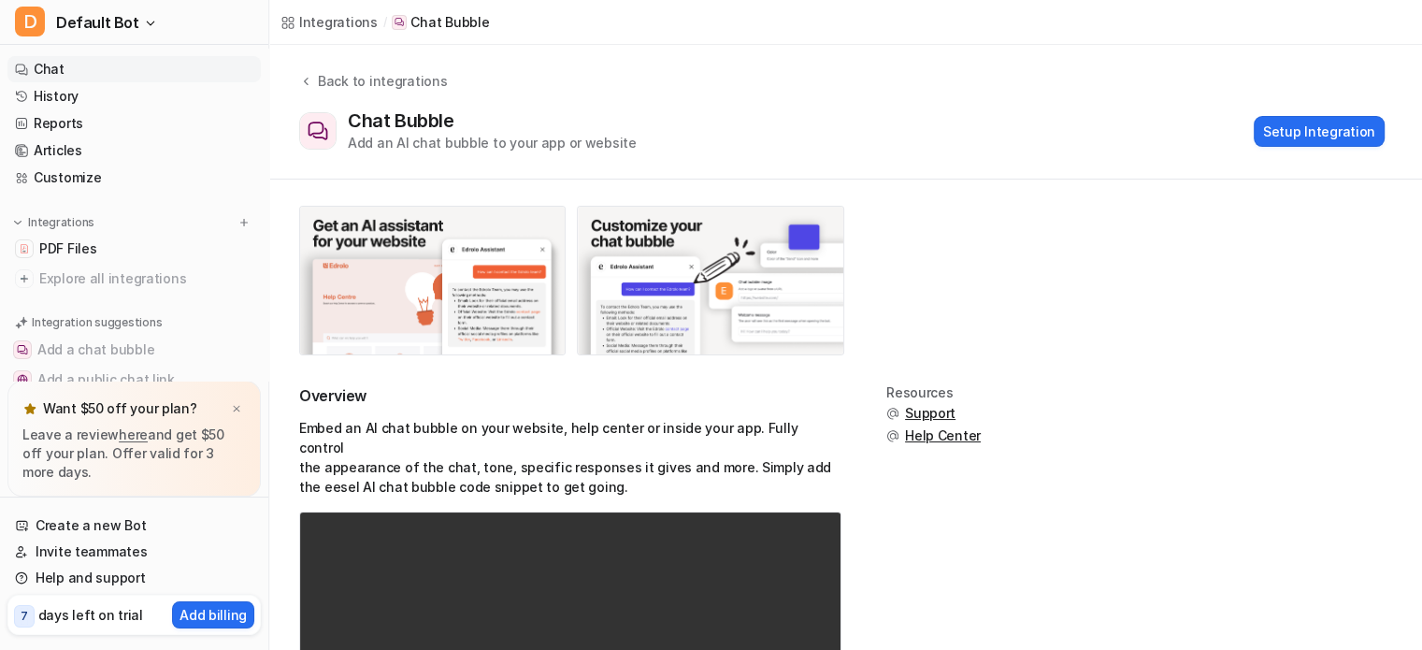
click at [65, 70] on link "Chat" at bounding box center [133, 69] width 253 height 26
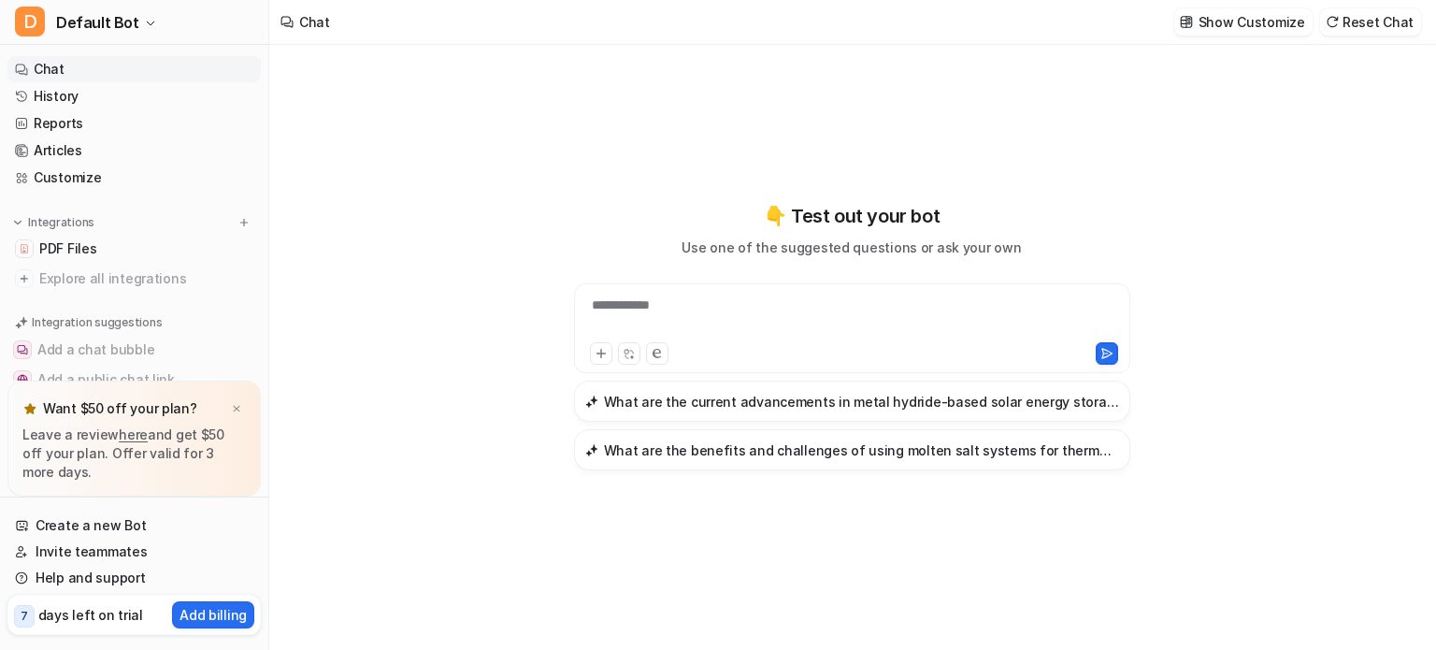
click at [672, 300] on div "**********" at bounding box center [852, 316] width 547 height 43
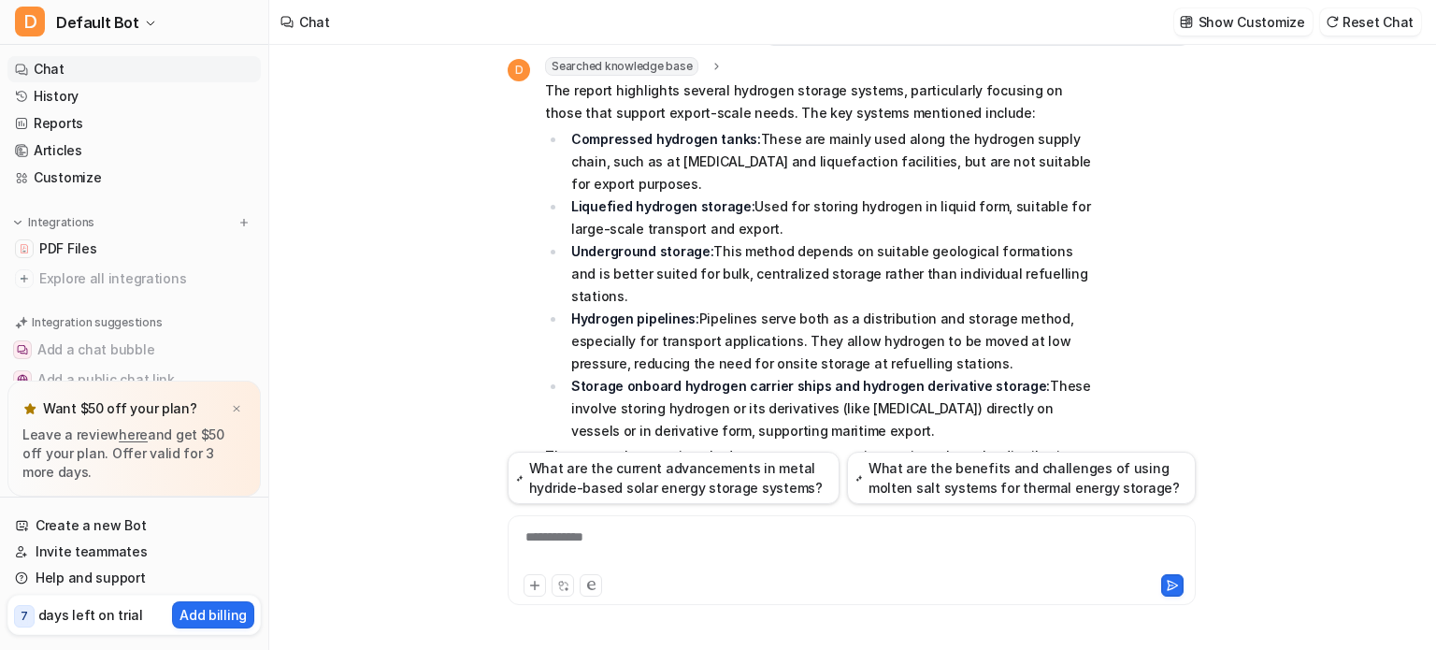
scroll to position [70, 0]
click at [575, 545] on div "**********" at bounding box center [851, 548] width 679 height 43
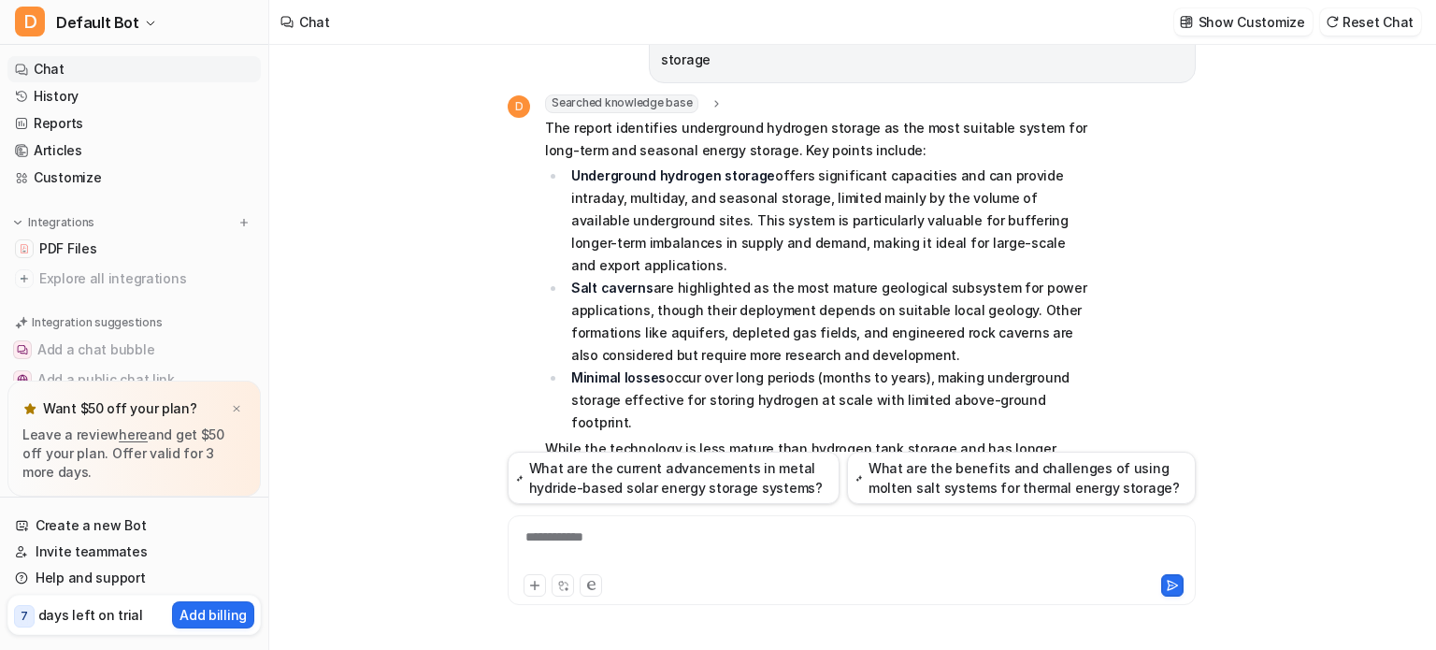
scroll to position [654, 0]
click at [683, 551] on div "**********" at bounding box center [851, 548] width 679 height 43
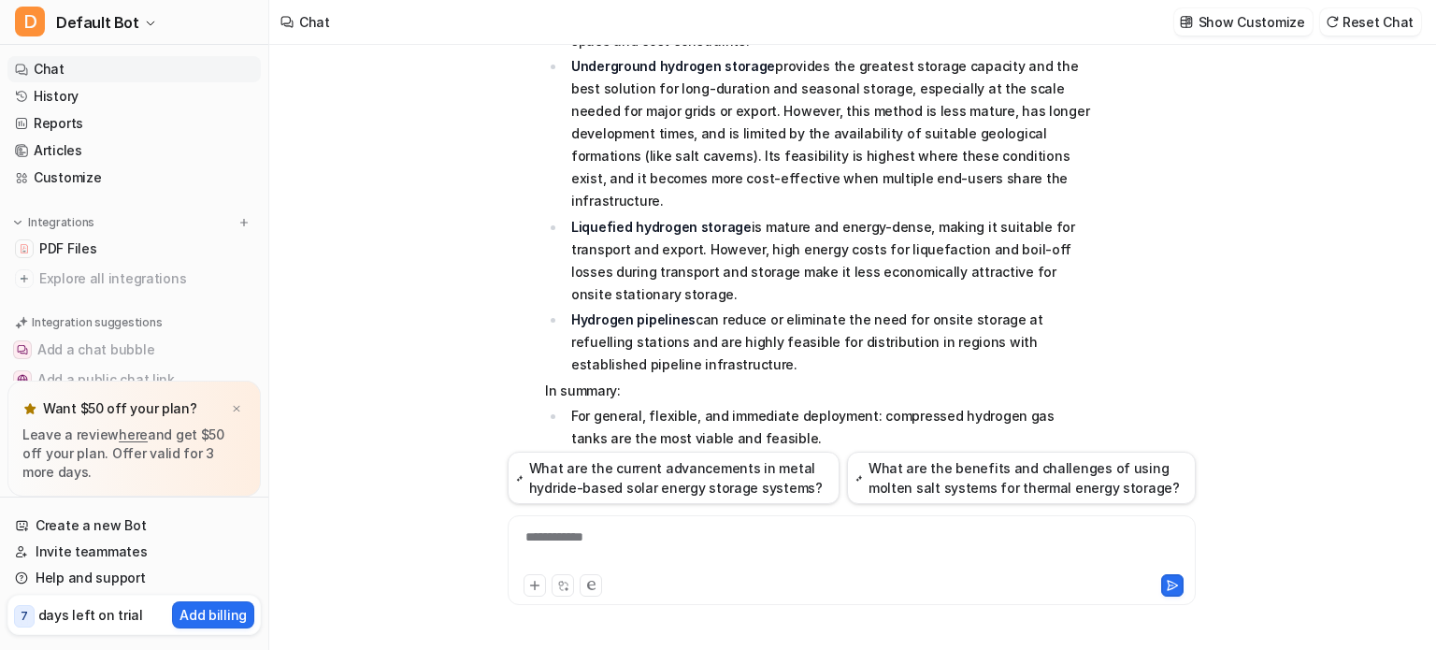
scroll to position [1480, 0]
